Goal: Book appointment/travel/reservation

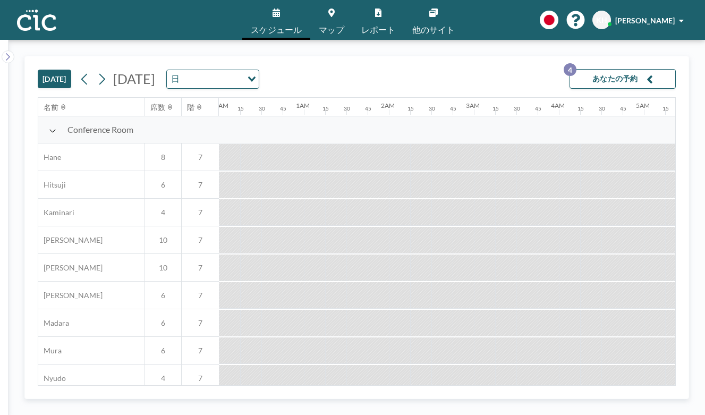
scroll to position [0, 535]
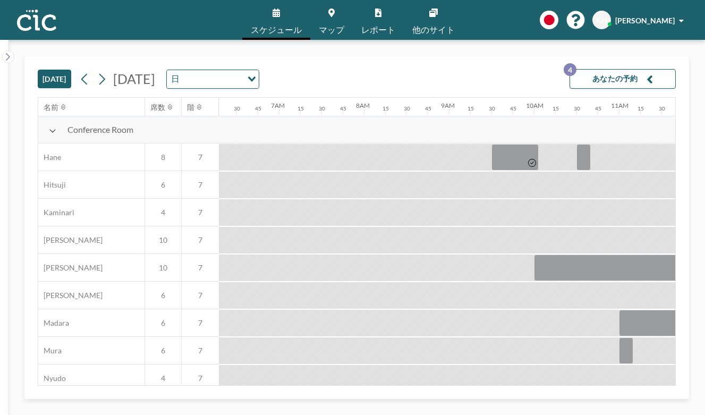
click at [97, 71] on icon at bounding box center [102, 79] width 10 height 16
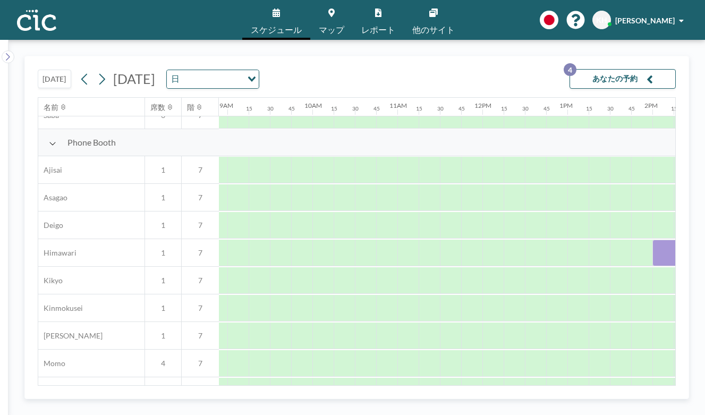
scroll to position [288, 759]
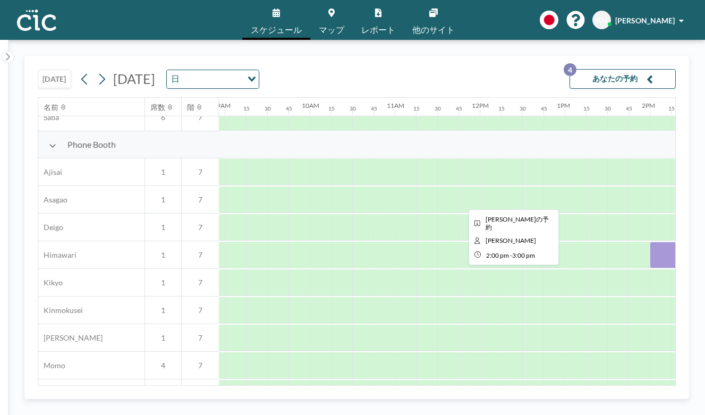
click at [649, 242] on div at bounding box center [691, 255] width 85 height 27
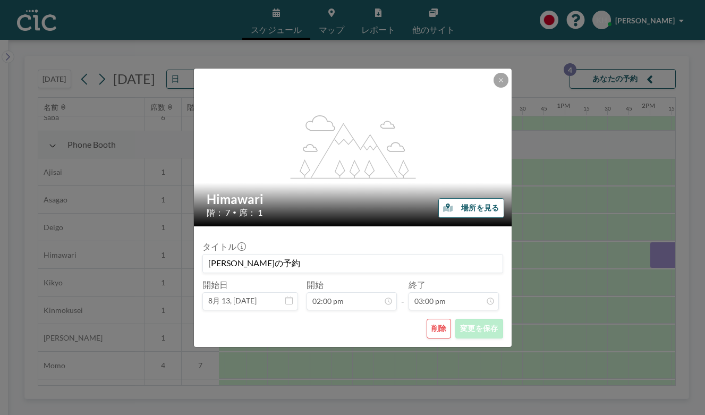
click at [456, 211] on button "場所を見る" at bounding box center [470, 208] width 65 height 20
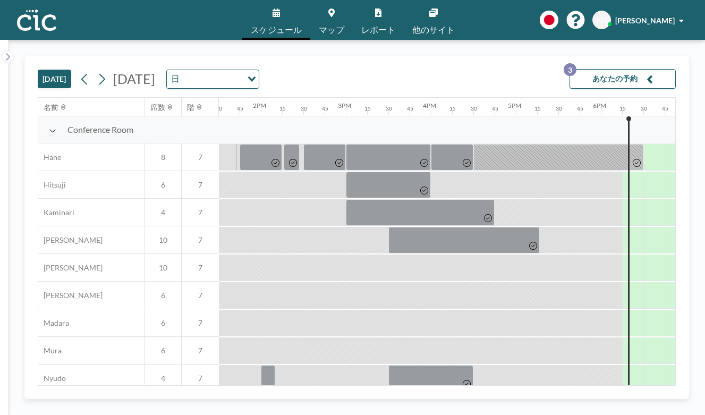
scroll to position [0, 1155]
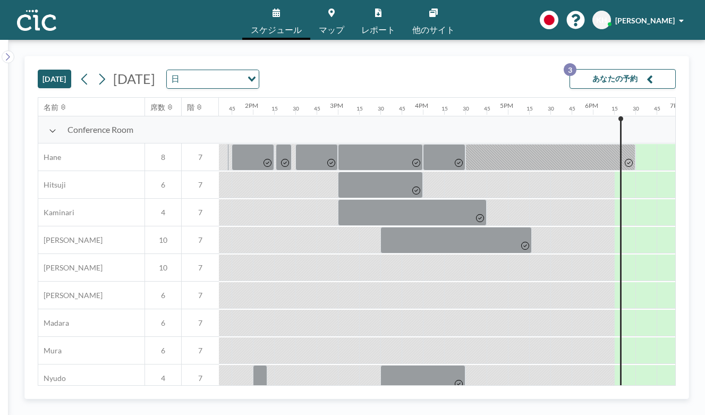
click at [645, 69] on button "あなたの予約 3" at bounding box center [622, 79] width 106 height 20
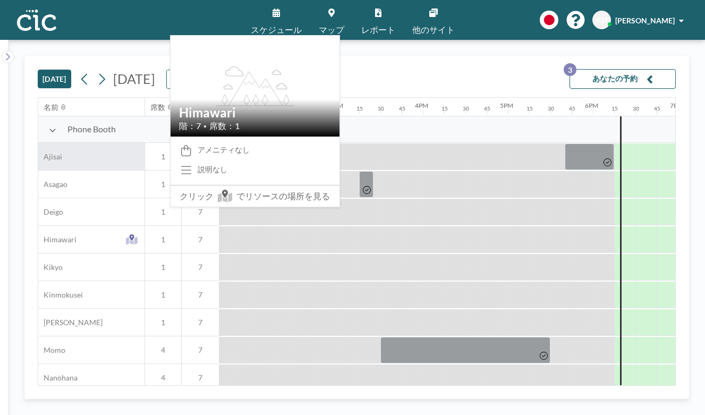
scroll to position [322, 1155]
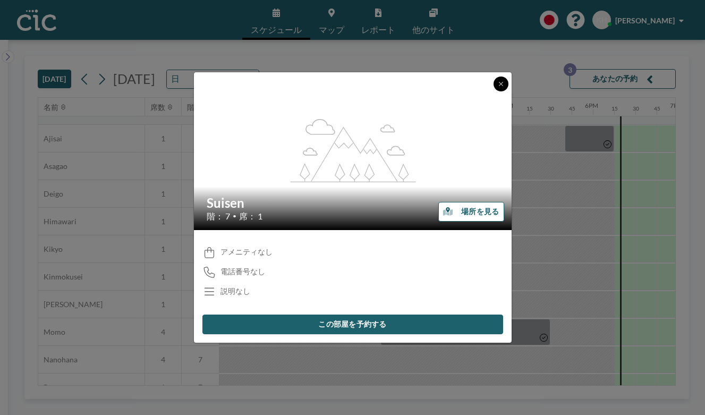
click at [493, 91] on button at bounding box center [500, 83] width 15 height 15
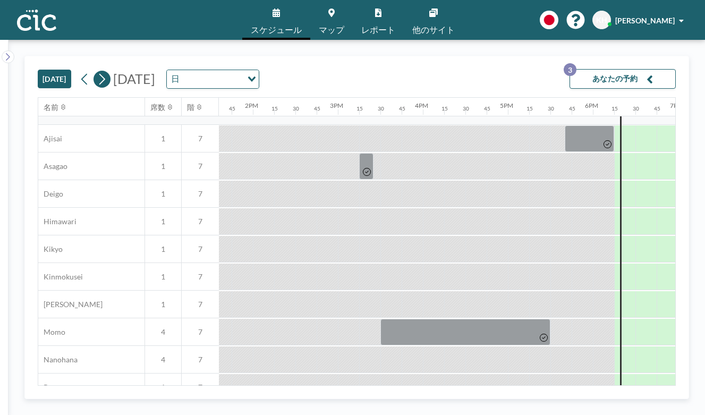
click at [97, 71] on icon at bounding box center [102, 79] width 10 height 16
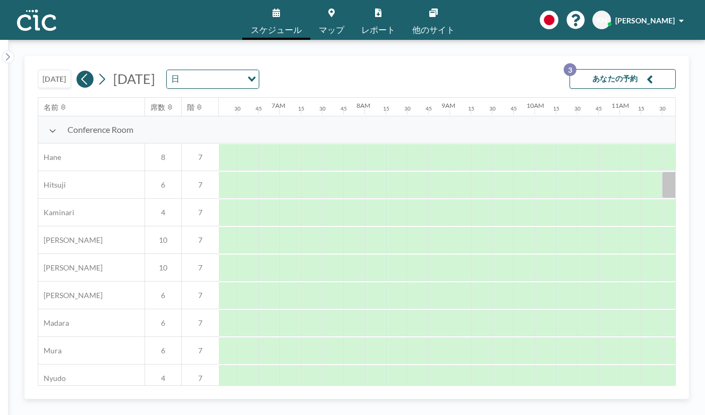
scroll to position [0, 535]
click at [80, 71] on icon at bounding box center [85, 79] width 10 height 16
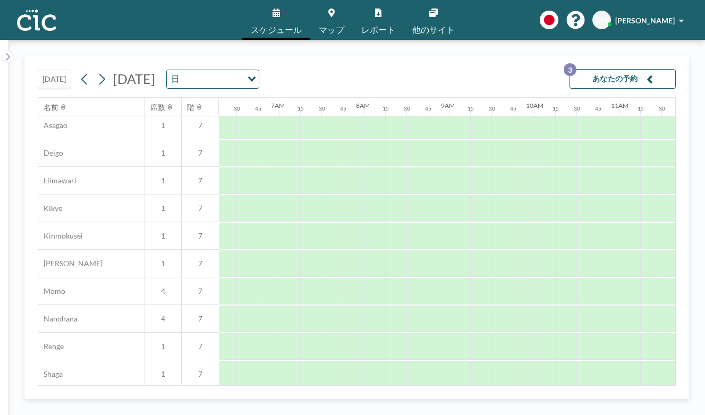
scroll to position [383, 535]
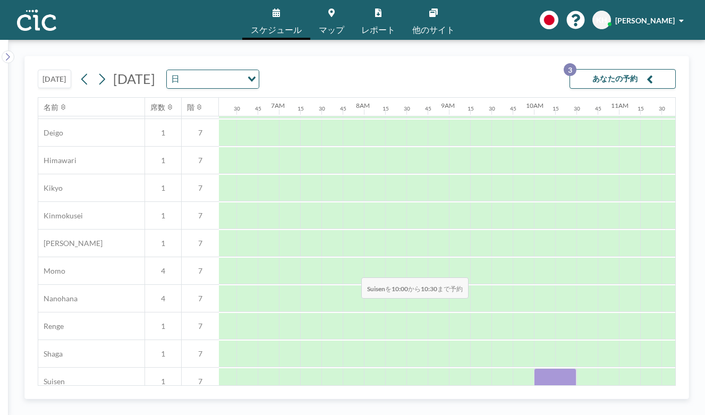
drag, startPoint x: 340, startPoint y: 252, endPoint x: 358, endPoint y: 252, distance: 18.1
click at [534, 368] on div at bounding box center [555, 381] width 42 height 27
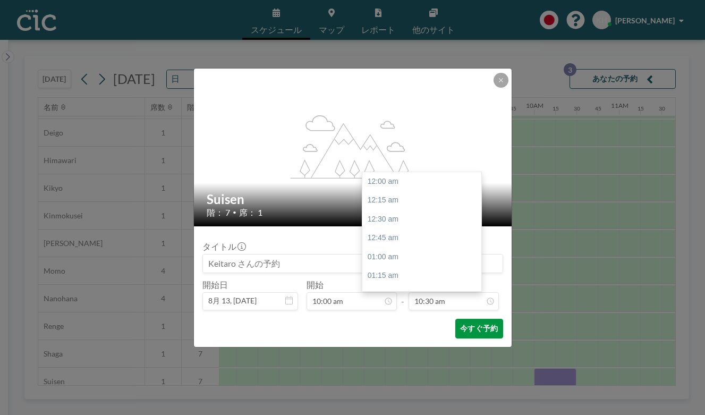
scroll to position [712, 0]
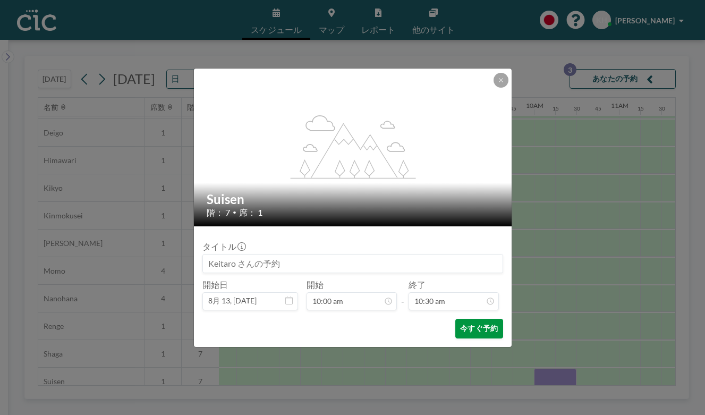
click at [455, 319] on button "今すぐ予約" at bounding box center [478, 329] width 47 height 20
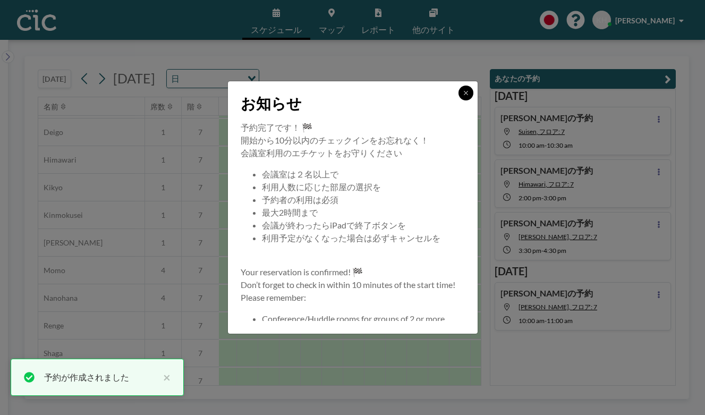
click at [464, 95] on icon at bounding box center [466, 93] width 4 height 4
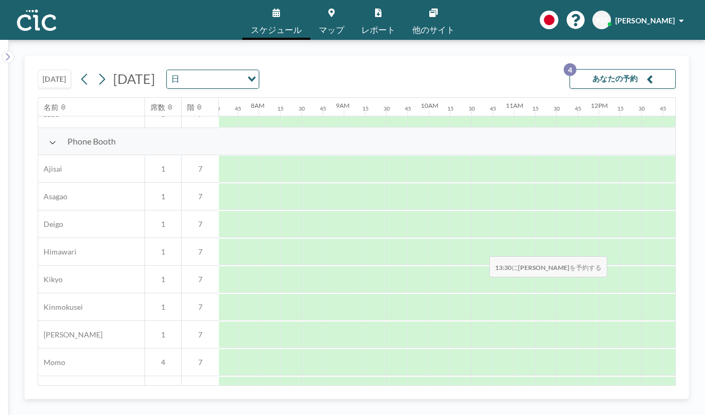
scroll to position [314, 640]
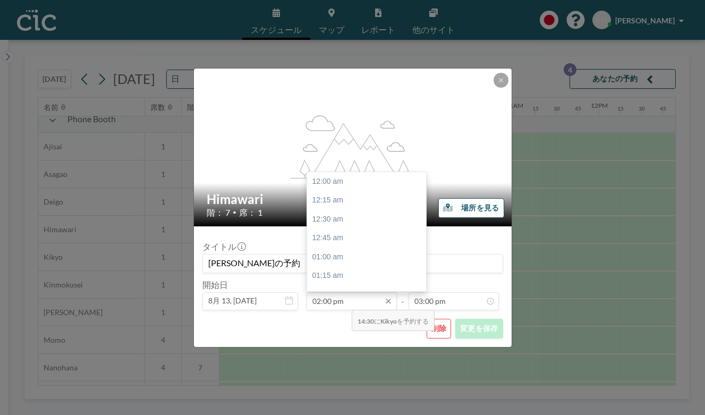
scroll to position [949, 0]
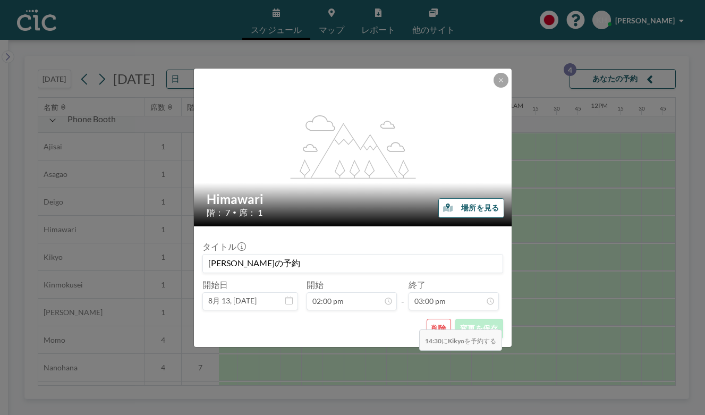
click at [426, 319] on button "削除" at bounding box center [438, 329] width 25 height 20
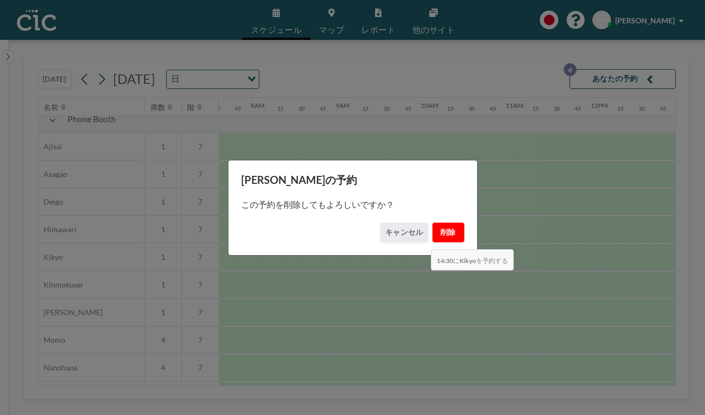
click at [432, 224] on button "削除" at bounding box center [448, 232] width 32 height 20
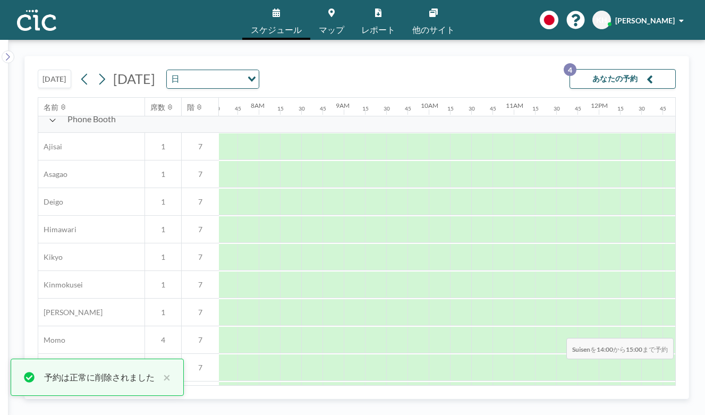
drag, startPoint x: 508, startPoint y: 313, endPoint x: 563, endPoint y: 313, distance: 55.2
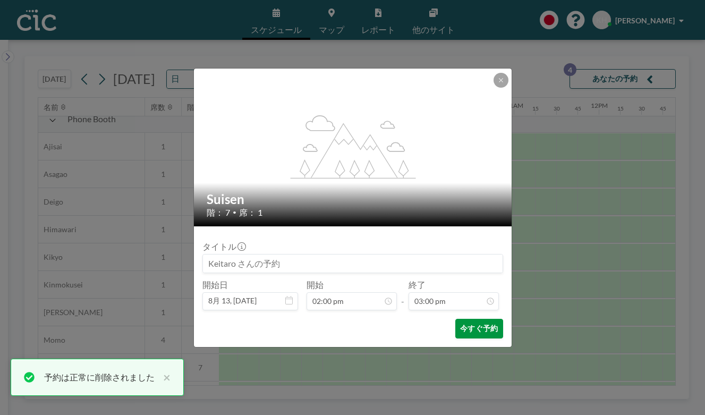
click at [458, 319] on button "今すぐ予約" at bounding box center [478, 329] width 47 height 20
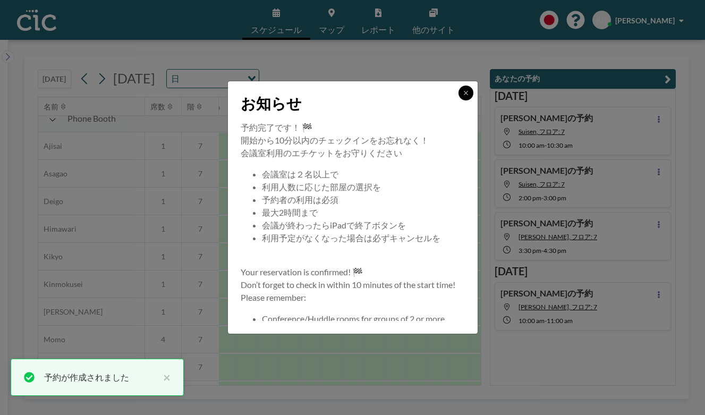
click at [458, 100] on button at bounding box center [465, 92] width 15 height 15
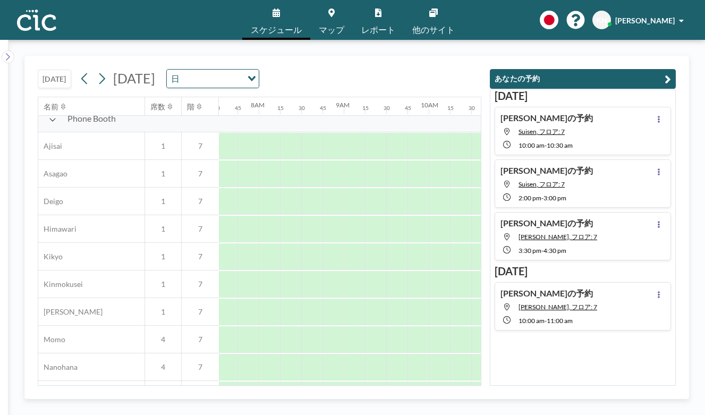
click at [614, 159] on div "Keitaro さんの予約 Suisen, フロア: 7 2:00 PM - 3:00 PM" at bounding box center [582, 183] width 176 height 48
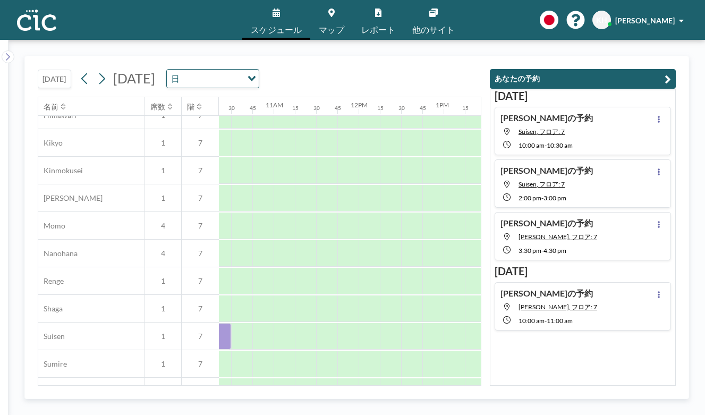
scroll to position [461, 949]
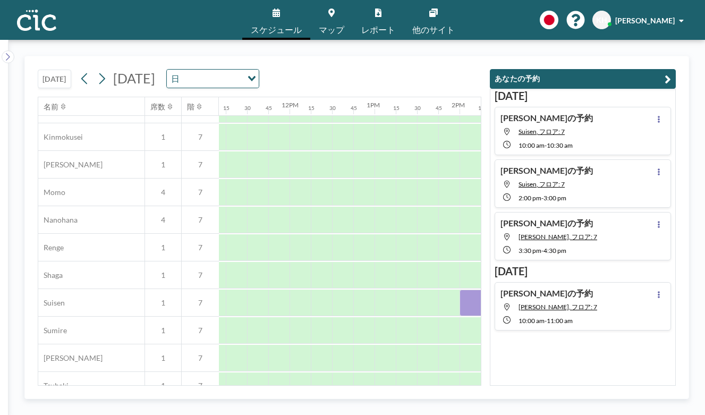
click at [614, 159] on div "Keitaro さんの予約 Suisen, フロア: 7 2:00 PM - 3:00 PM" at bounding box center [582, 183] width 176 height 48
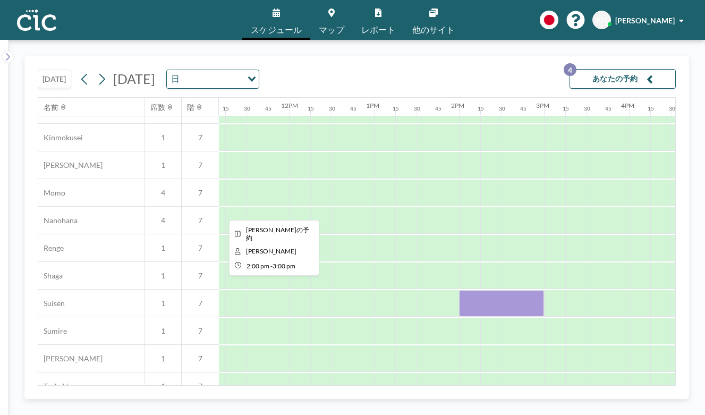
click at [459, 290] on div at bounding box center [501, 303] width 85 height 27
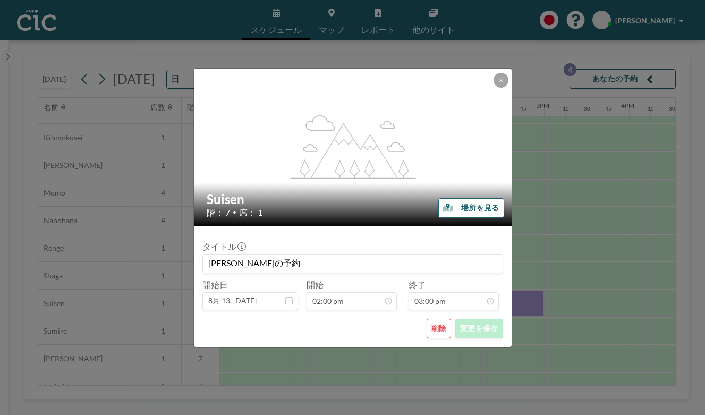
scroll to position [1017, 0]
click at [499, 82] on icon at bounding box center [501, 80] width 4 height 4
